Goal: Information Seeking & Learning: Check status

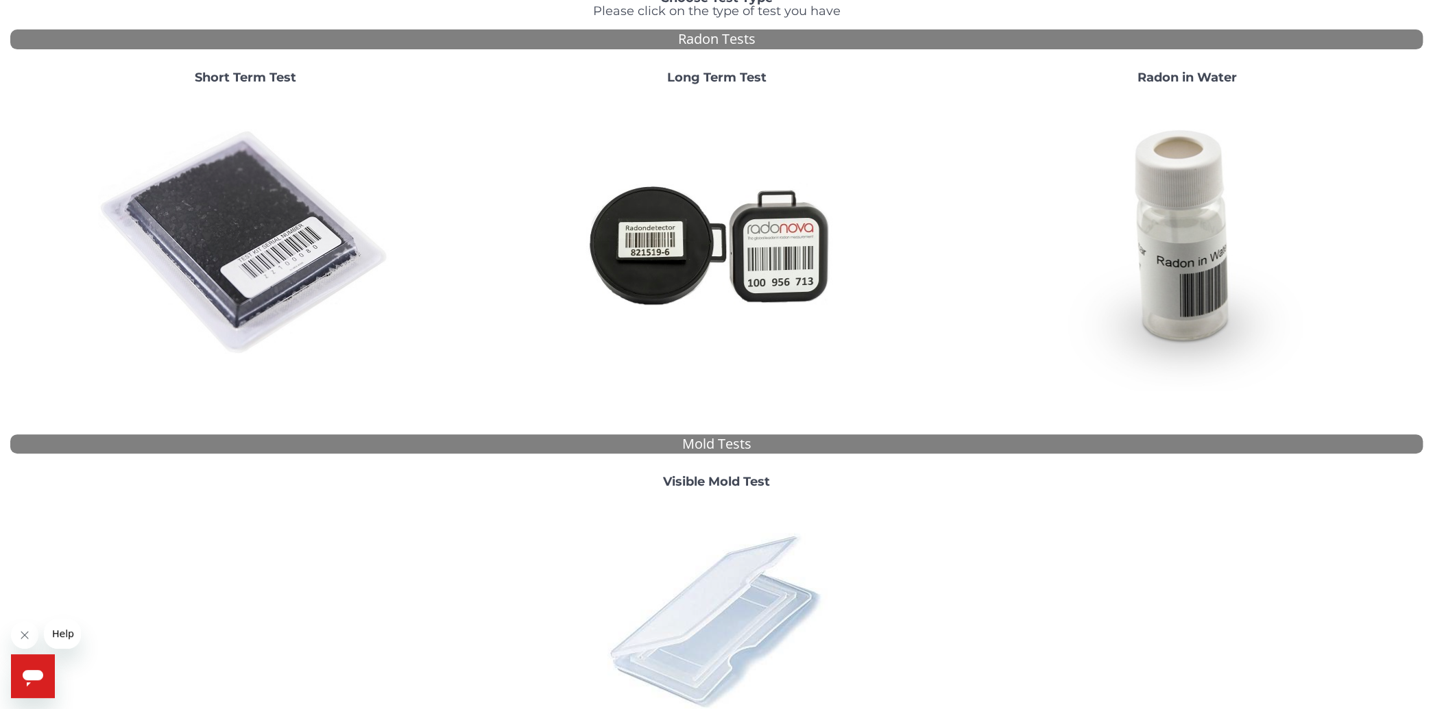
scroll to position [228, 0]
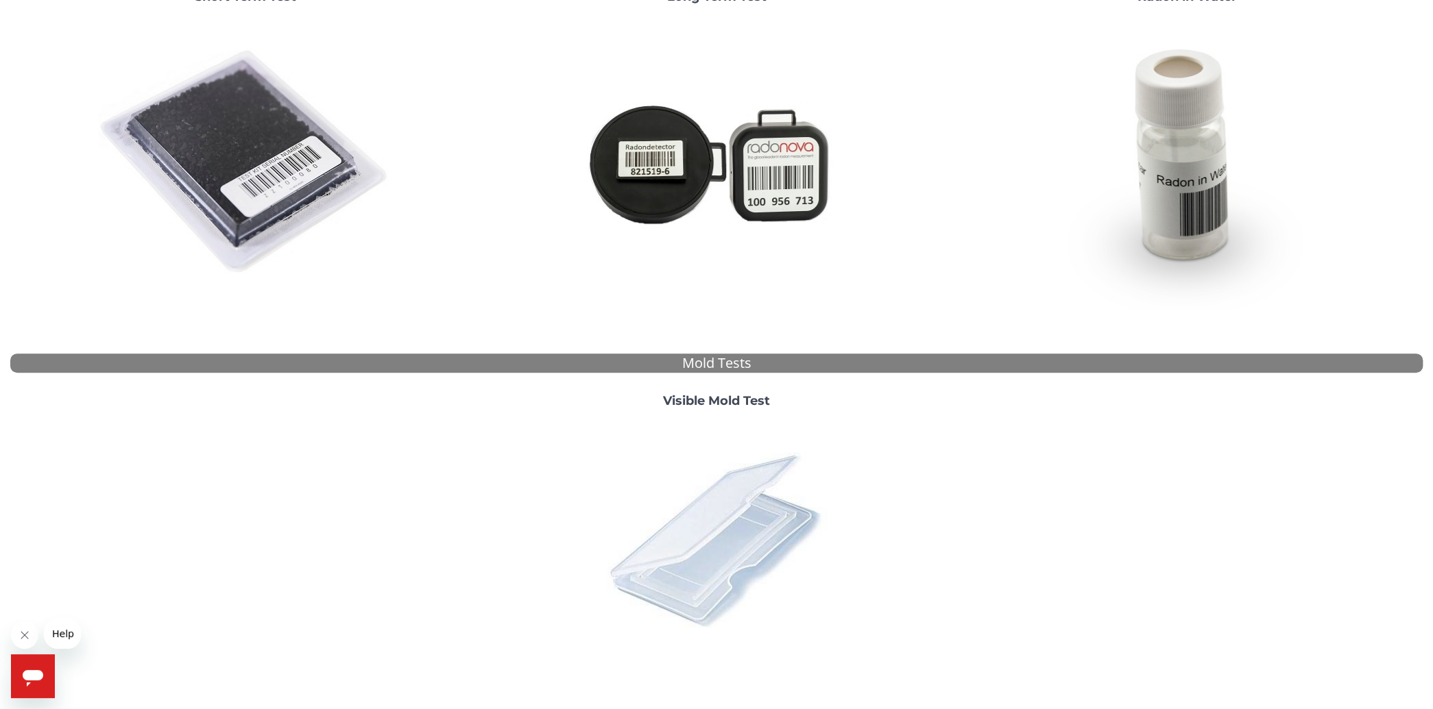
click at [738, 508] on img at bounding box center [716, 539] width 240 height 240
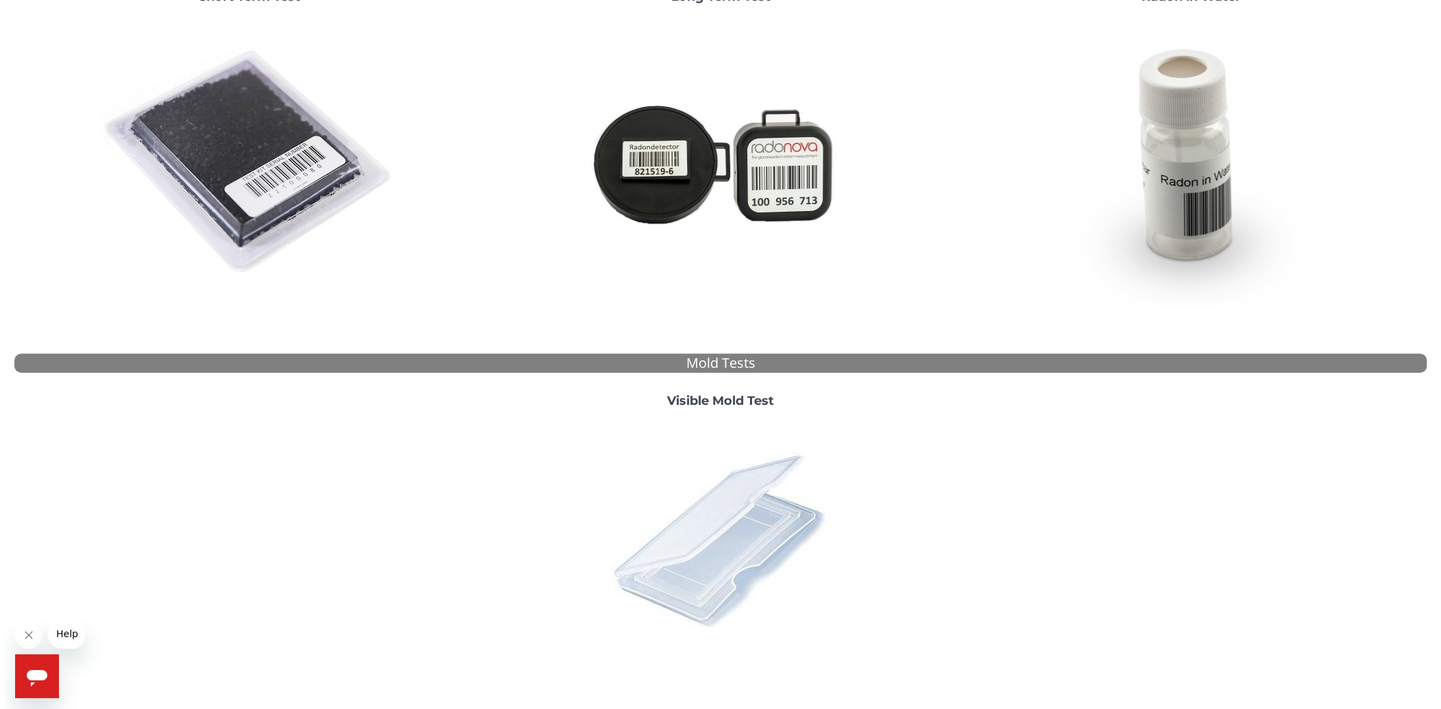
scroll to position [0, 0]
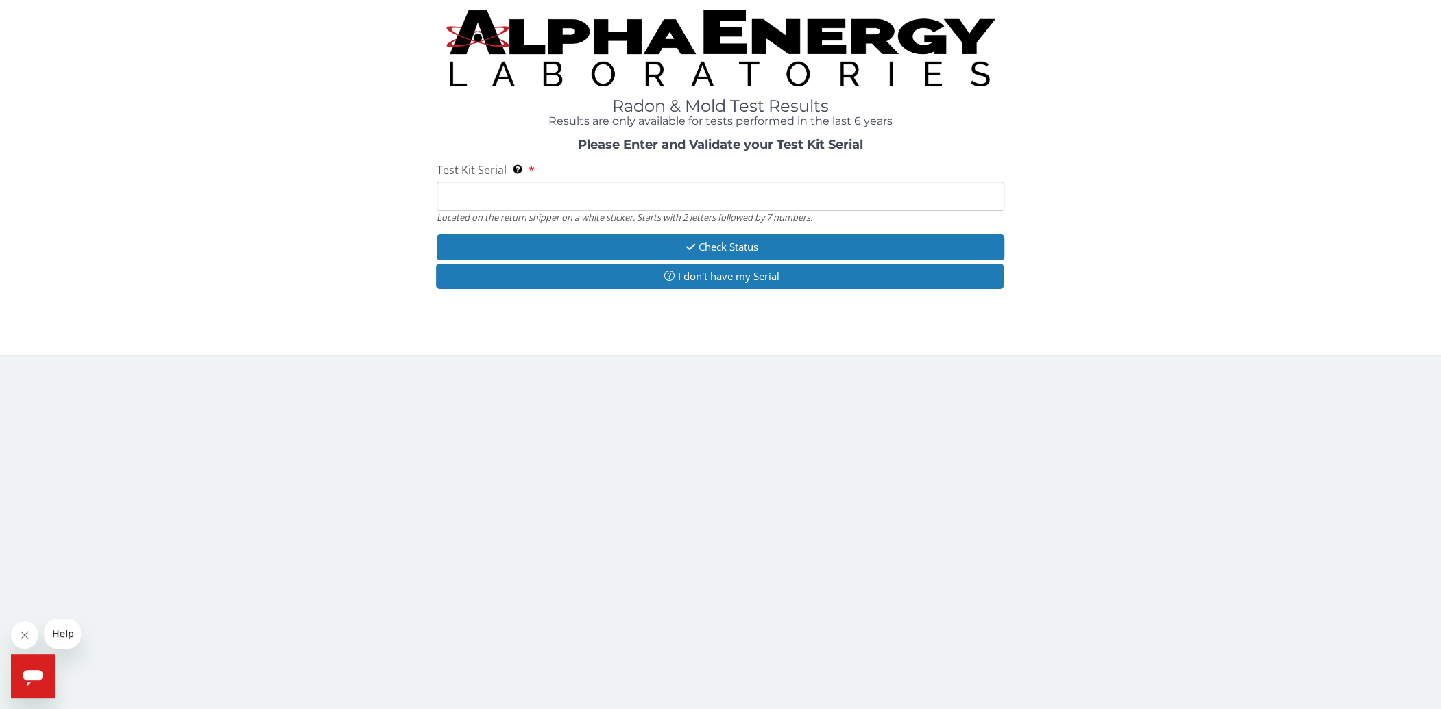
click at [535, 192] on input "Test Kit Serial Located on the return shipper on a white sticker. Starts with 2…" at bounding box center [721, 196] width 568 height 29
type input "ME106416"
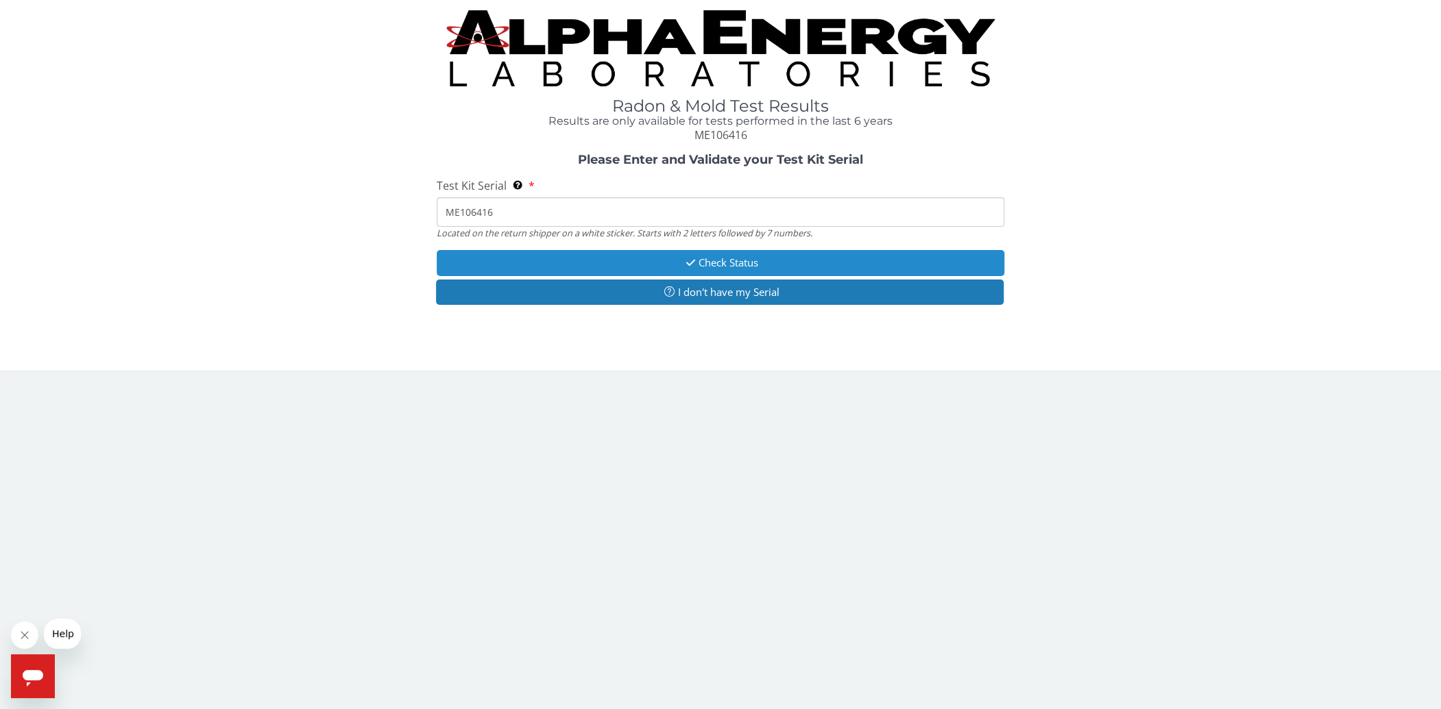
click at [722, 267] on button "Check Status" at bounding box center [721, 262] width 568 height 25
